Goal: Find specific page/section: Find specific page/section

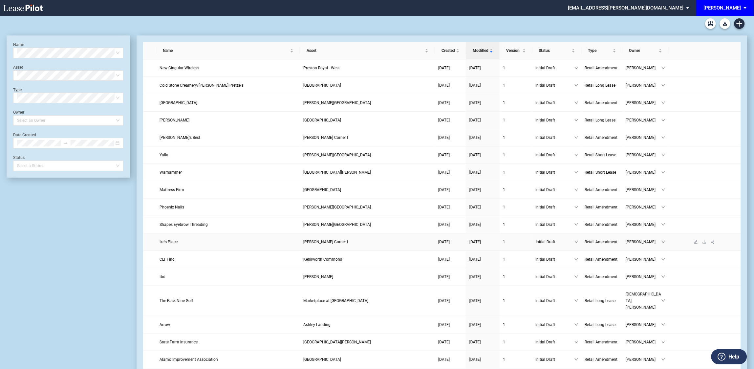
click at [167, 243] on span "Ike’s Place" at bounding box center [169, 242] width 18 height 5
click at [660, 50] on div "Owner" at bounding box center [645, 50] width 39 height 7
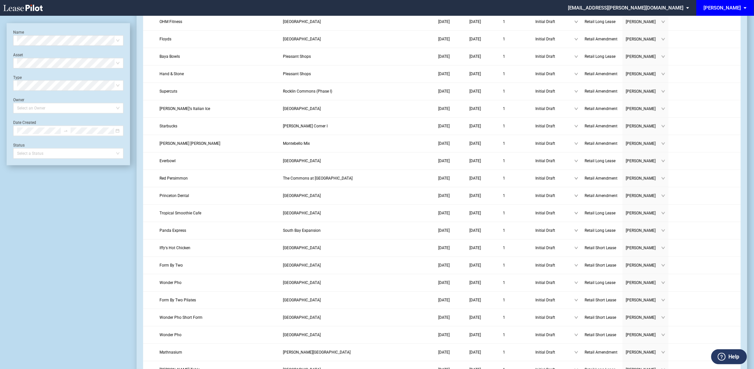
scroll to position [618, 0]
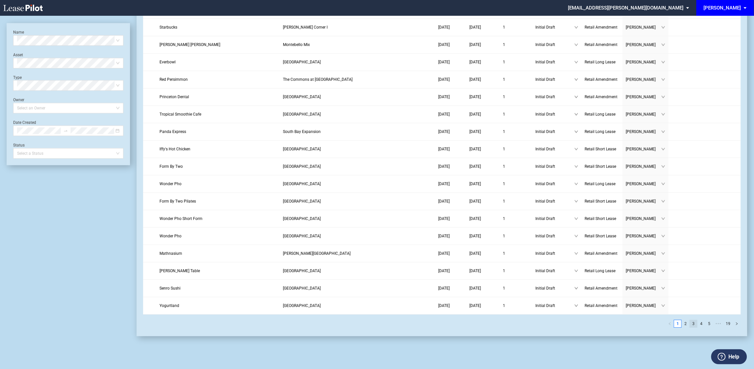
click at [696, 322] on link "3" at bounding box center [693, 323] width 7 height 7
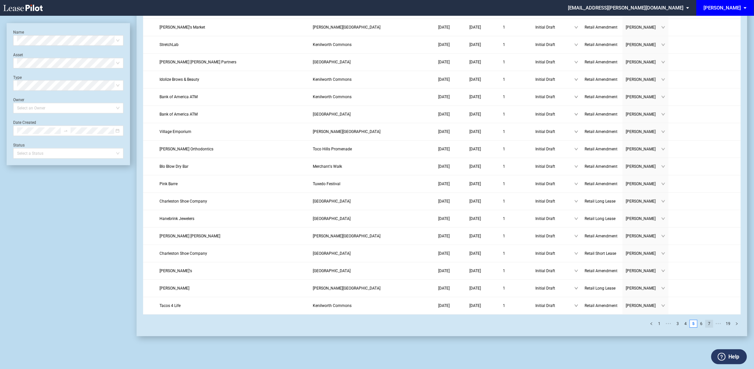
click at [712, 323] on link "7" at bounding box center [709, 323] width 7 height 7
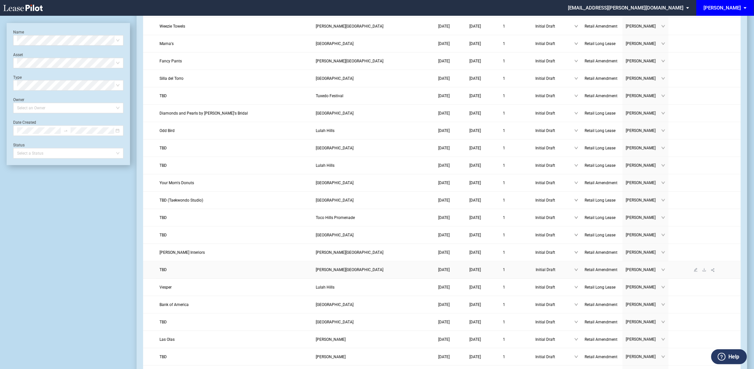
scroll to position [0, 0]
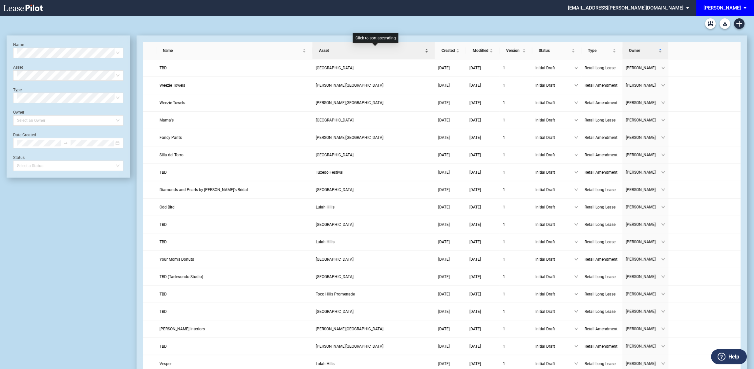
click at [427, 47] on div "Asset" at bounding box center [374, 50] width 116 height 7
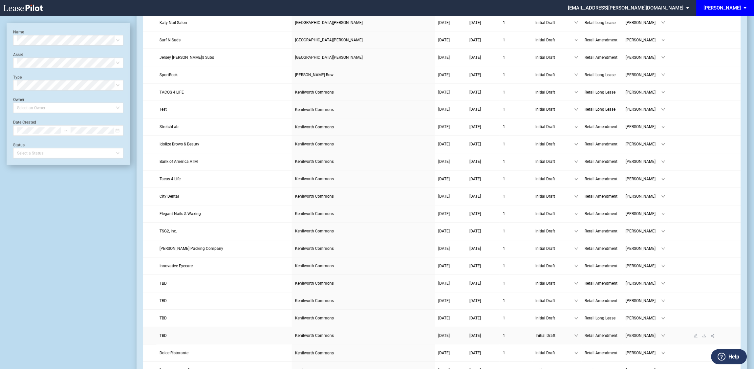
scroll to position [618, 0]
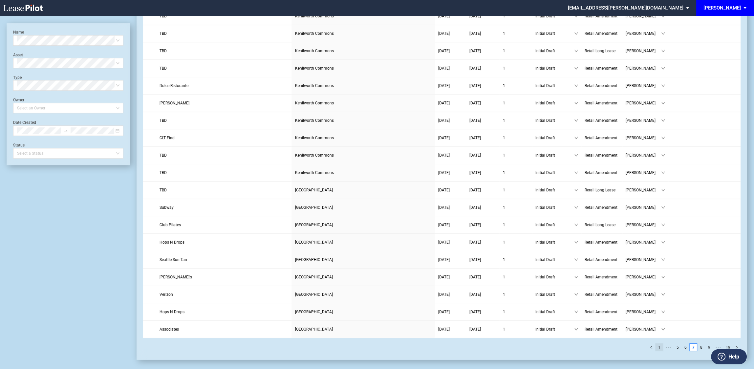
click at [661, 344] on link "1" at bounding box center [659, 347] width 7 height 7
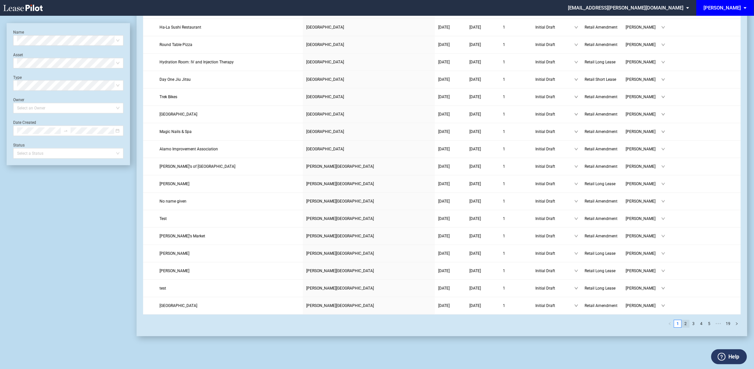
click at [687, 323] on link "2" at bounding box center [685, 323] width 7 height 7
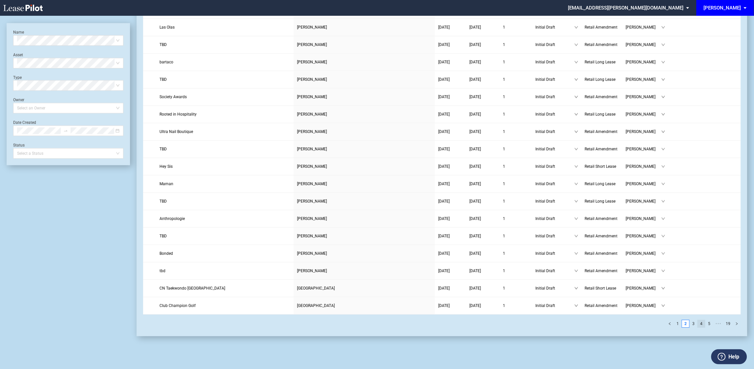
click at [699, 323] on link "4" at bounding box center [701, 323] width 7 height 7
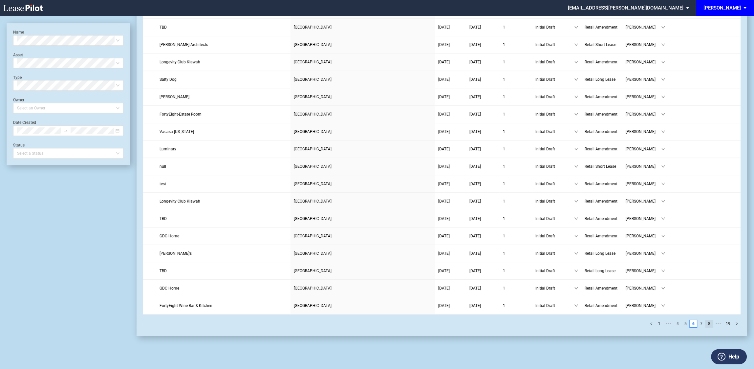
click at [711, 323] on link "8" at bounding box center [709, 323] width 7 height 7
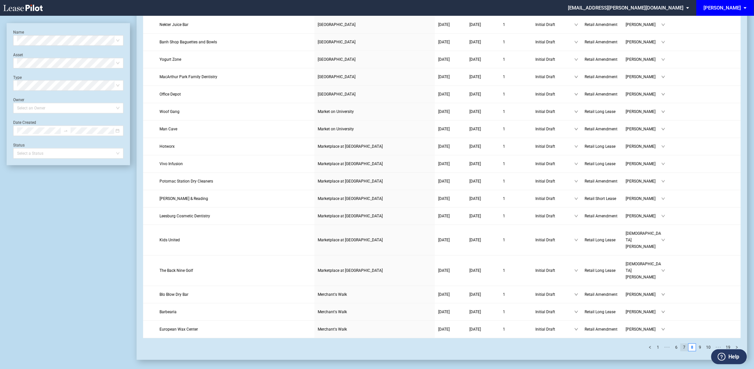
click at [685, 344] on link "7" at bounding box center [684, 347] width 7 height 7
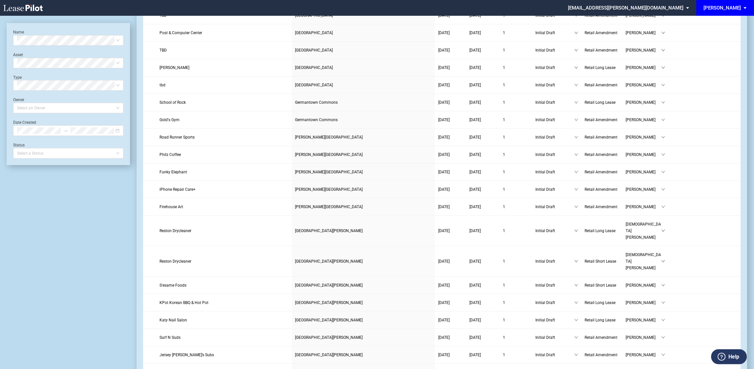
scroll to position [0, 0]
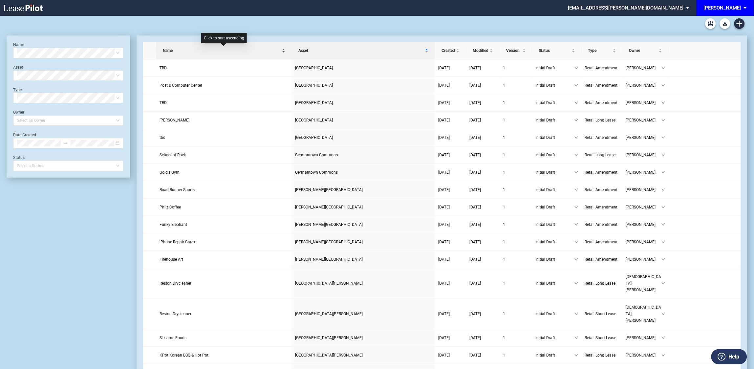
click at [281, 52] on div "Name" at bounding box center [224, 50] width 129 height 7
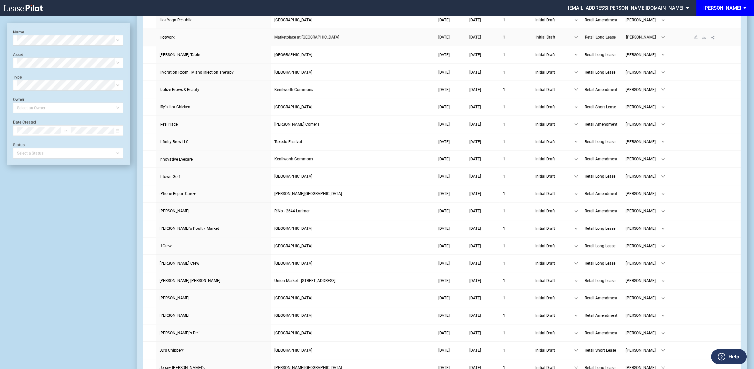
scroll to position [584, 0]
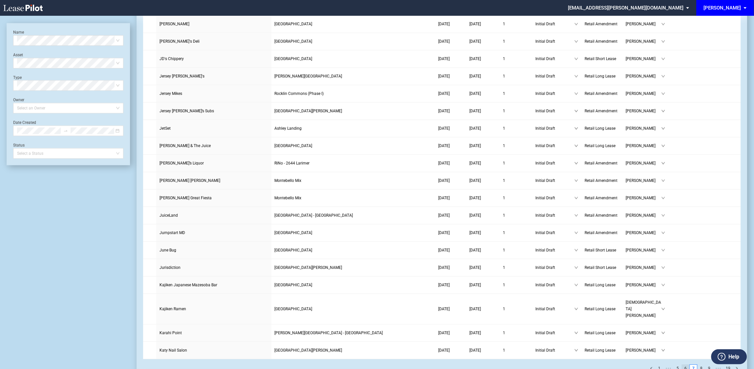
click at [684, 365] on link "6" at bounding box center [685, 368] width 7 height 7
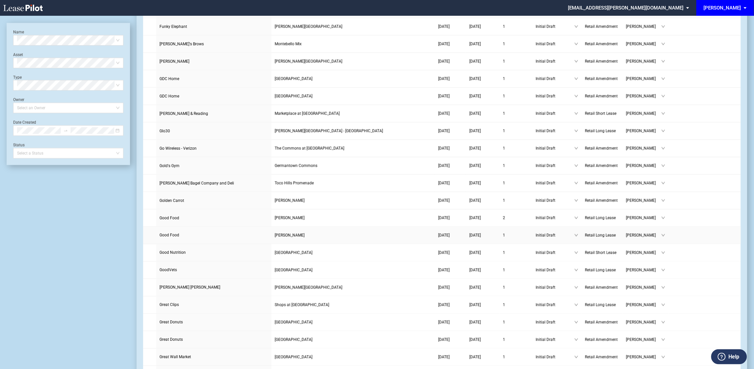
scroll to position [233, 0]
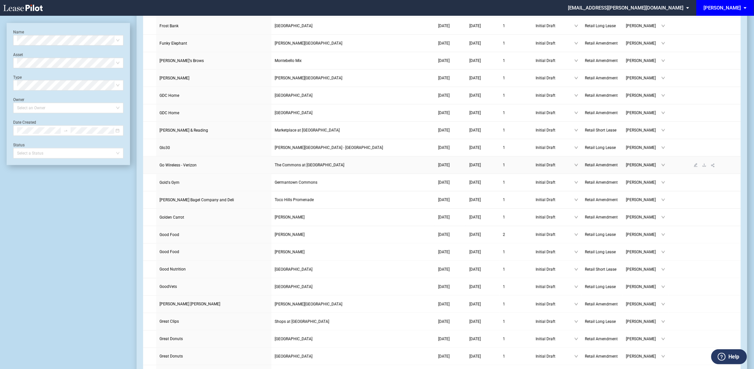
click at [187, 165] on span "Go Wireless - Verizon" at bounding box center [178, 165] width 37 height 5
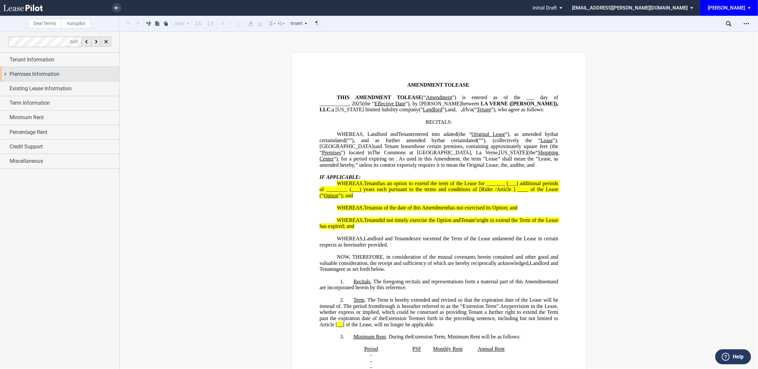
click at [8, 75] on div "Premises Information" at bounding box center [59, 74] width 119 height 14
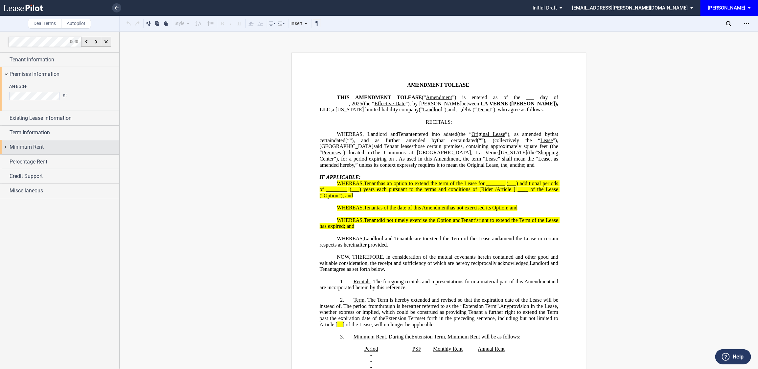
click at [4, 148] on div "Minimum Rent" at bounding box center [59, 147] width 119 height 14
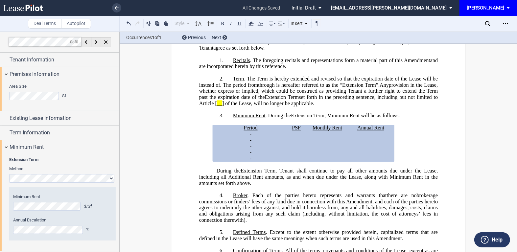
scroll to position [221, 0]
